Goal: Transaction & Acquisition: Purchase product/service

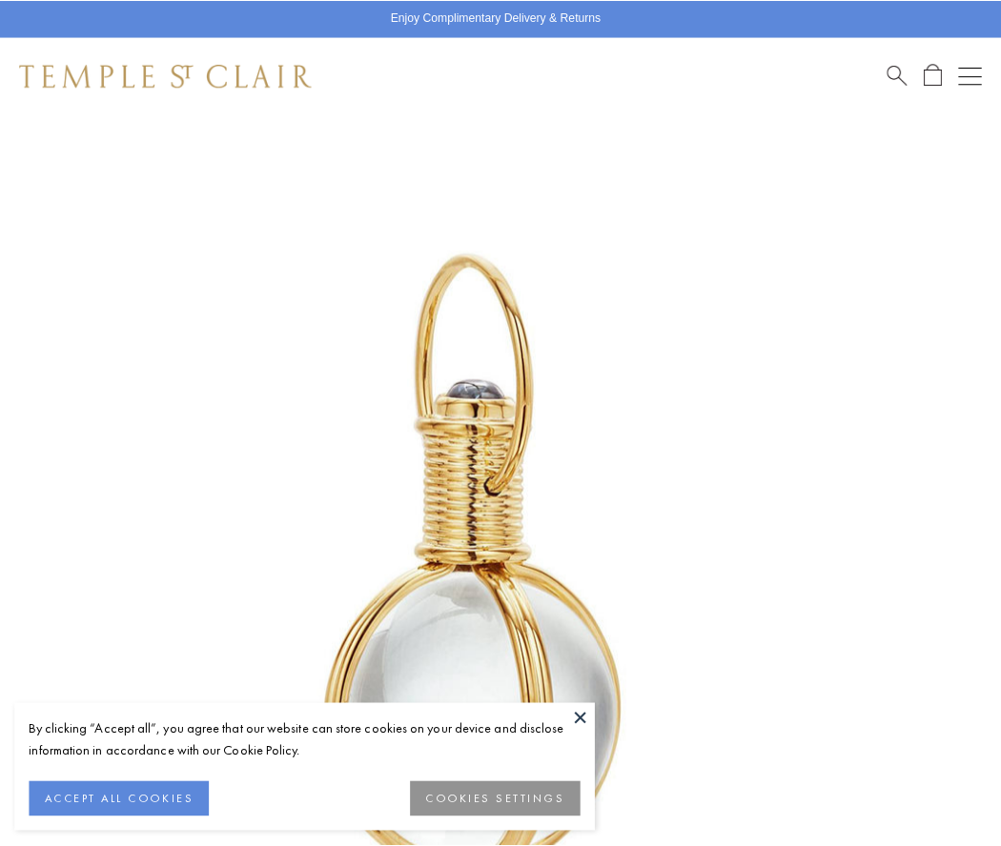
scroll to position [494, 0]
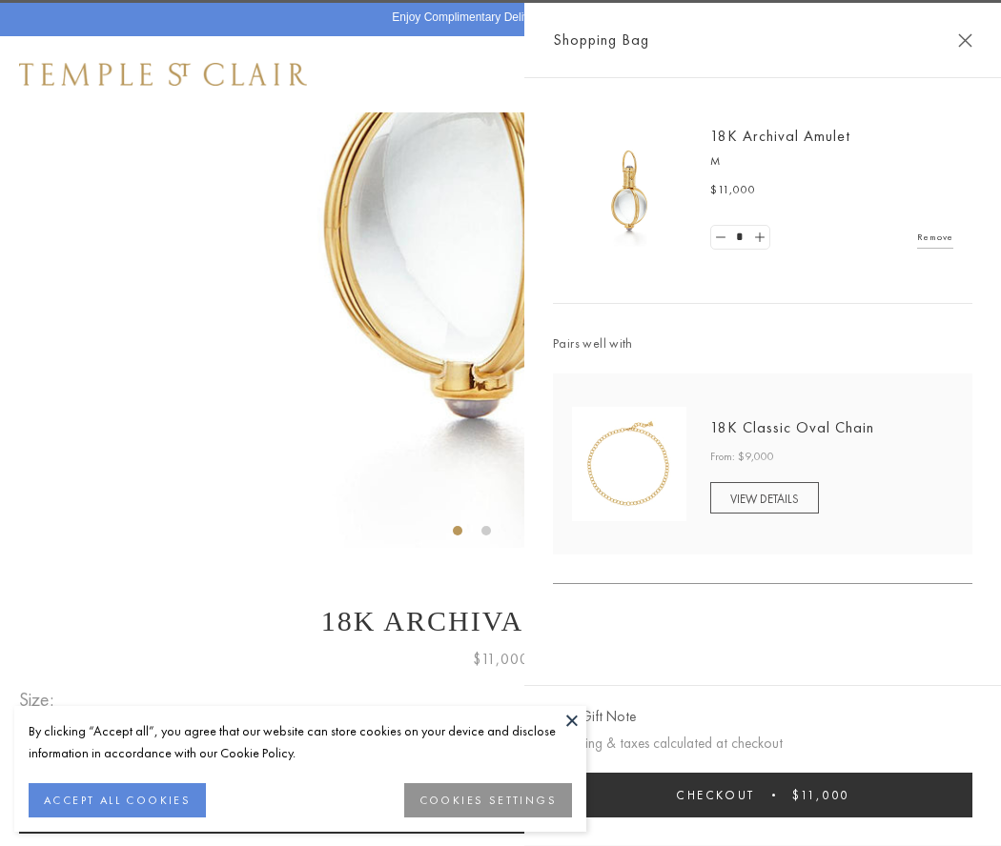
click at [762, 795] on button "Checkout $11,000" at bounding box center [762, 795] width 419 height 45
